Goal: Navigation & Orientation: Find specific page/section

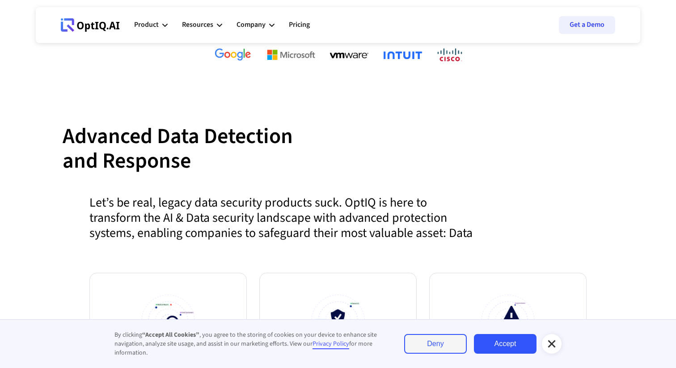
scroll to position [292, 0]
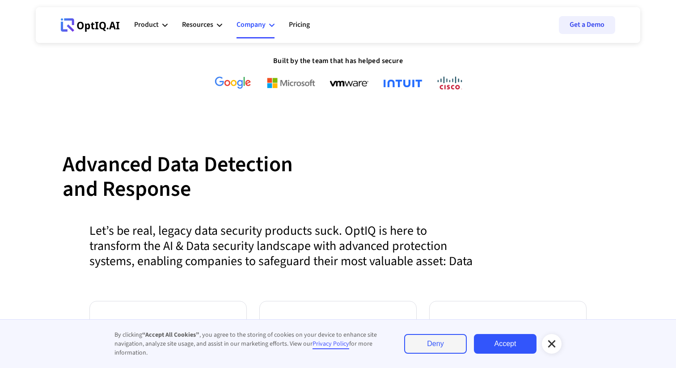
click at [251, 21] on div "Company" at bounding box center [251, 25] width 29 height 12
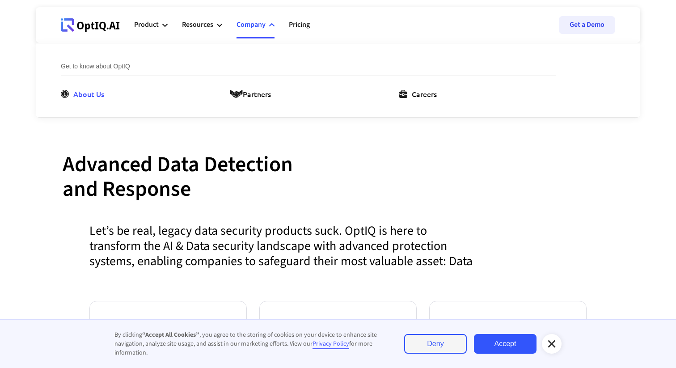
click at [100, 91] on div "About Us" at bounding box center [88, 94] width 31 height 11
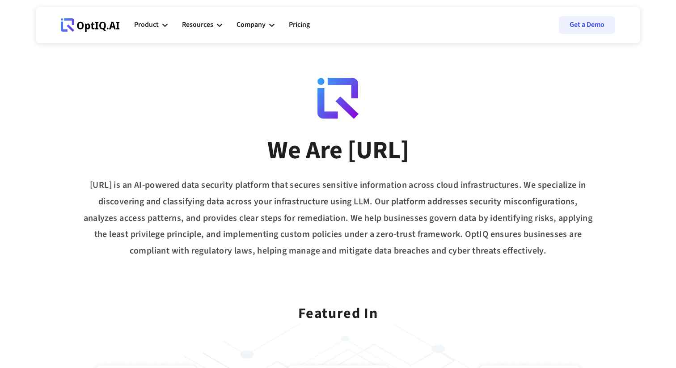
click at [97, 26] on icon at bounding box center [96, 25] width 3 height 7
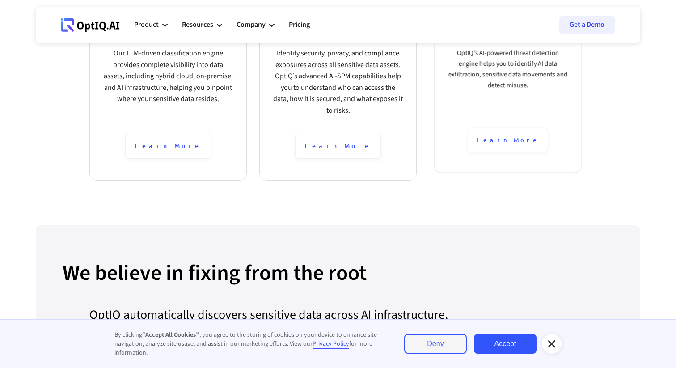
scroll to position [828, 0]
